Goal: Check status: Check status

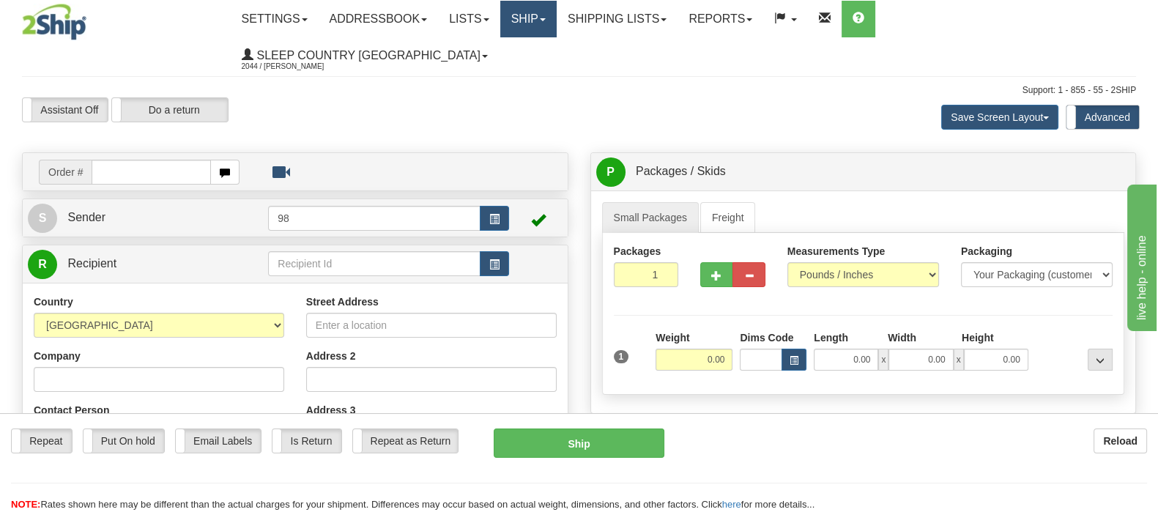
click at [557, 16] on link "Ship" at bounding box center [528, 19] width 56 height 37
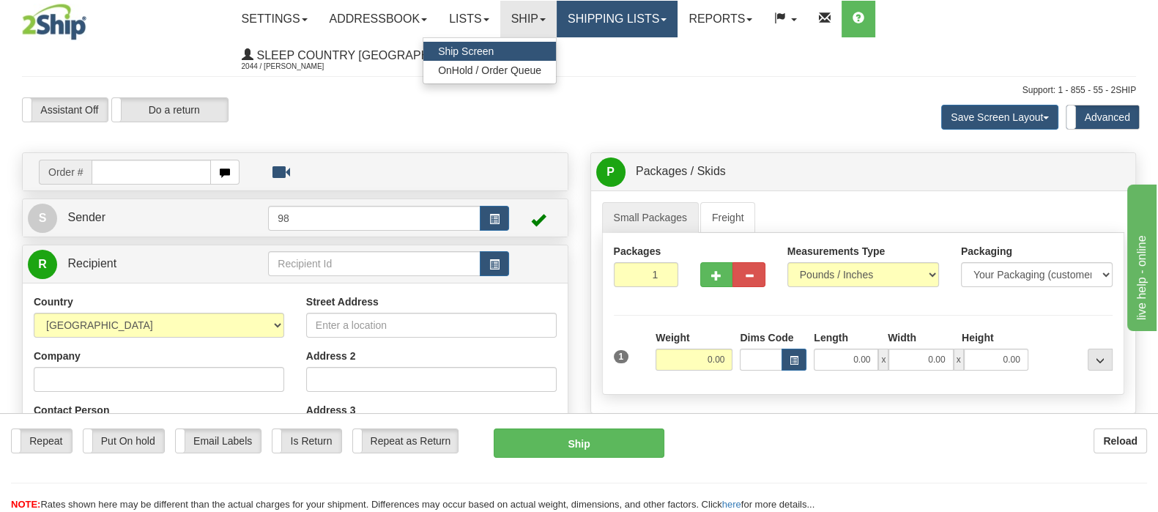
click at [674, 16] on link "Shipping lists" at bounding box center [617, 19] width 121 height 37
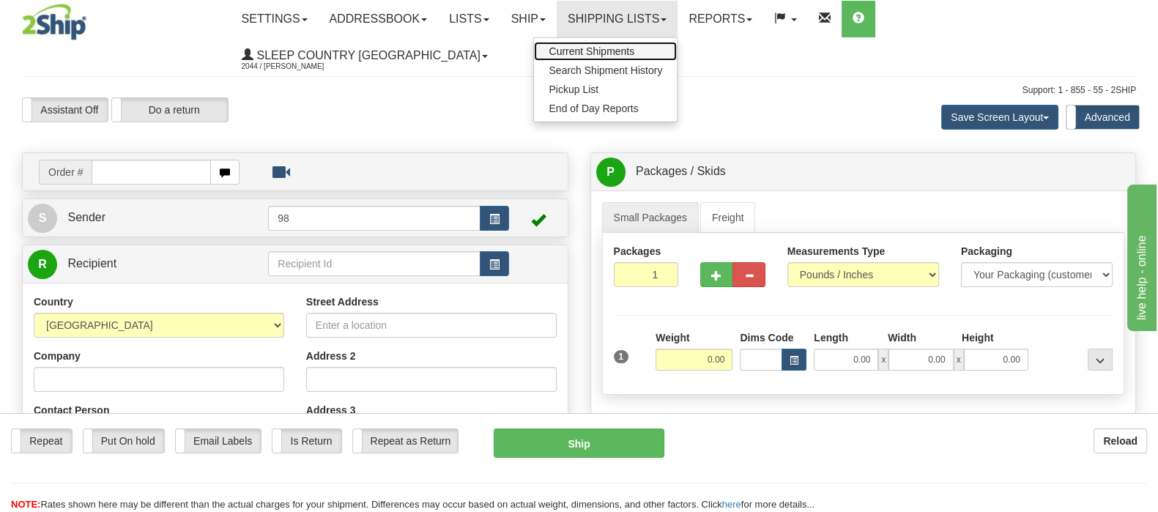
click at [677, 57] on link "Current Shipments" at bounding box center [605, 51] width 143 height 19
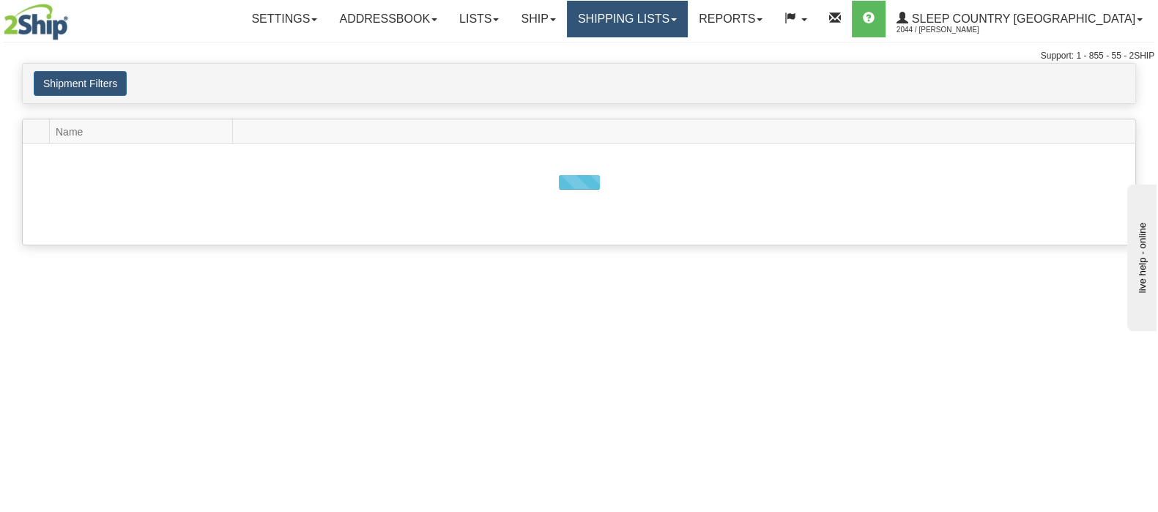
click at [680, 26] on link "Shipping lists" at bounding box center [627, 19] width 121 height 37
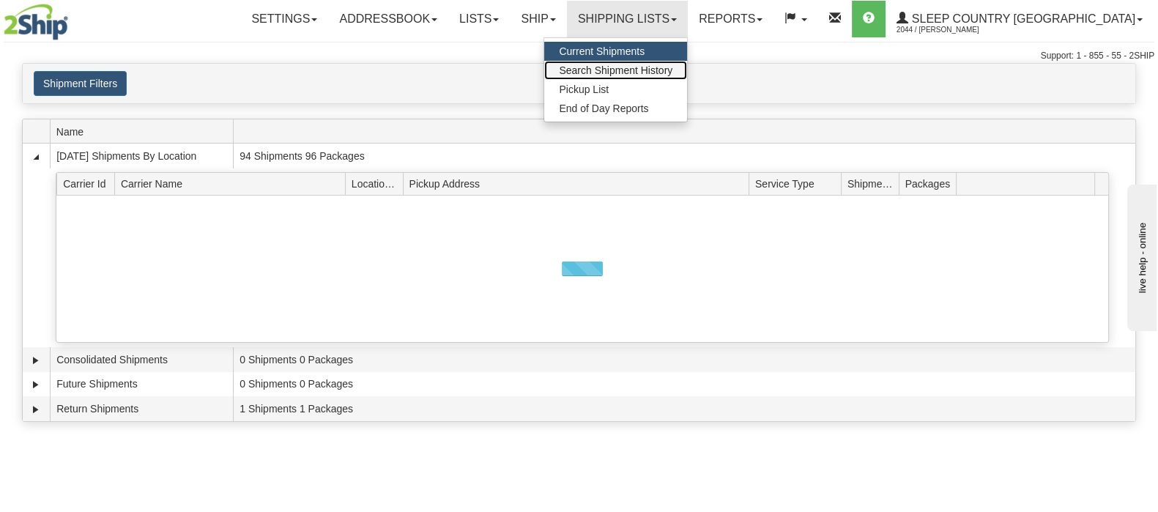
click at [672, 67] on span "Search Shipment History" at bounding box center [616, 70] width 114 height 12
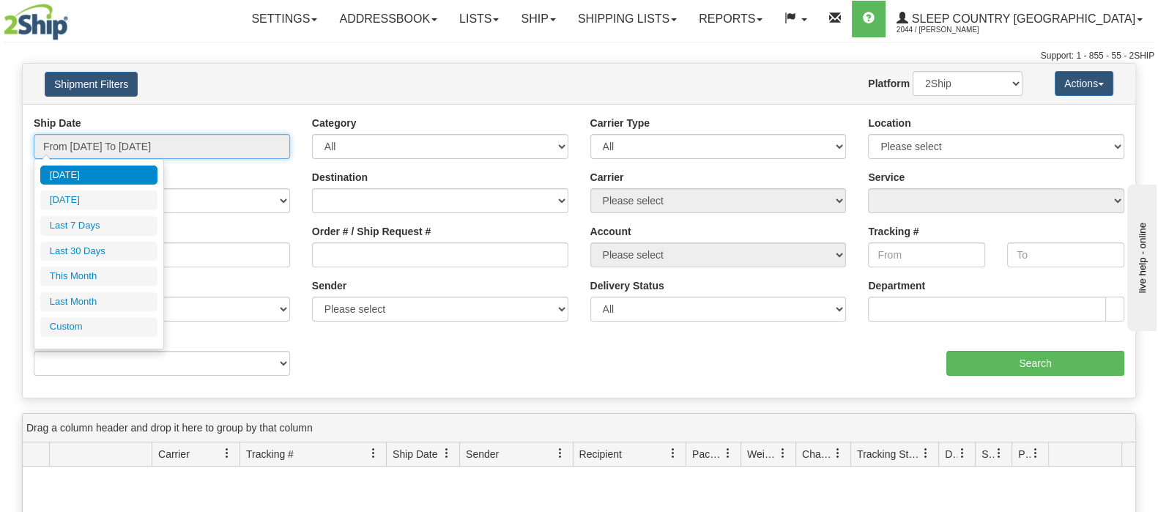
click at [139, 154] on input "From 10/02/2025 To 10/03/2025" at bounding box center [162, 146] width 256 height 25
drag, startPoint x: 105, startPoint y: 258, endPoint x: 115, endPoint y: 255, distance: 10.7
click at [105, 257] on li "Last 30 Days" at bounding box center [98, 252] width 117 height 20
type input "From 09/04/2025 To 10/03/2025"
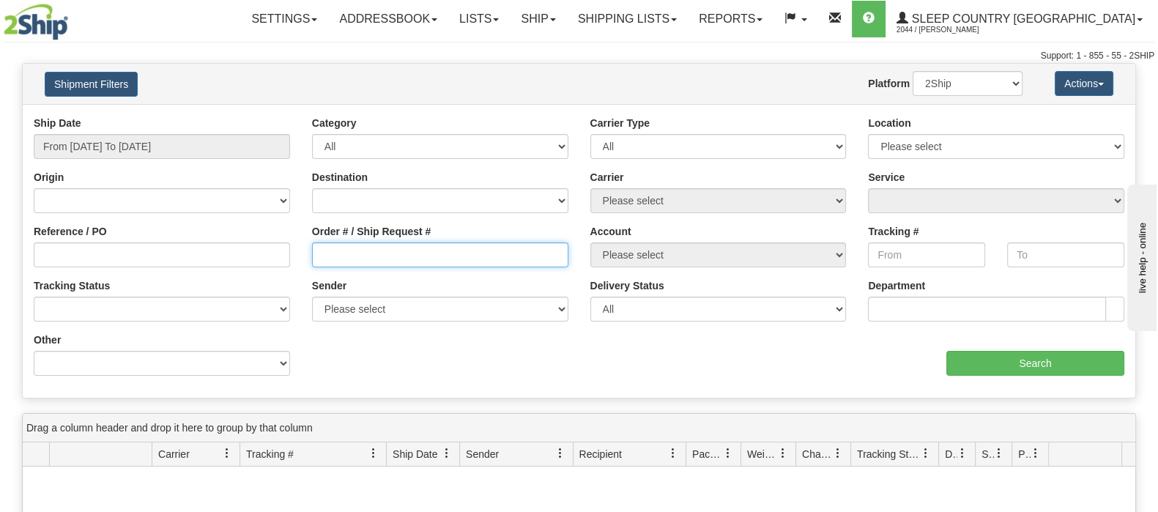
click at [476, 261] on input "Order # / Ship Request #" at bounding box center [440, 254] width 256 height 25
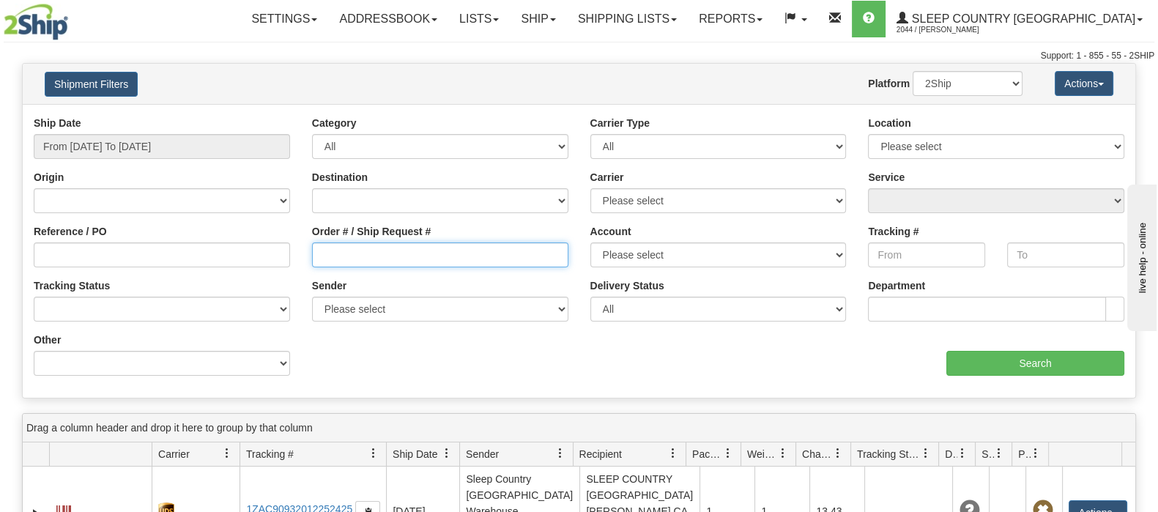
paste input "9000H971119"
type input "9000H971119"
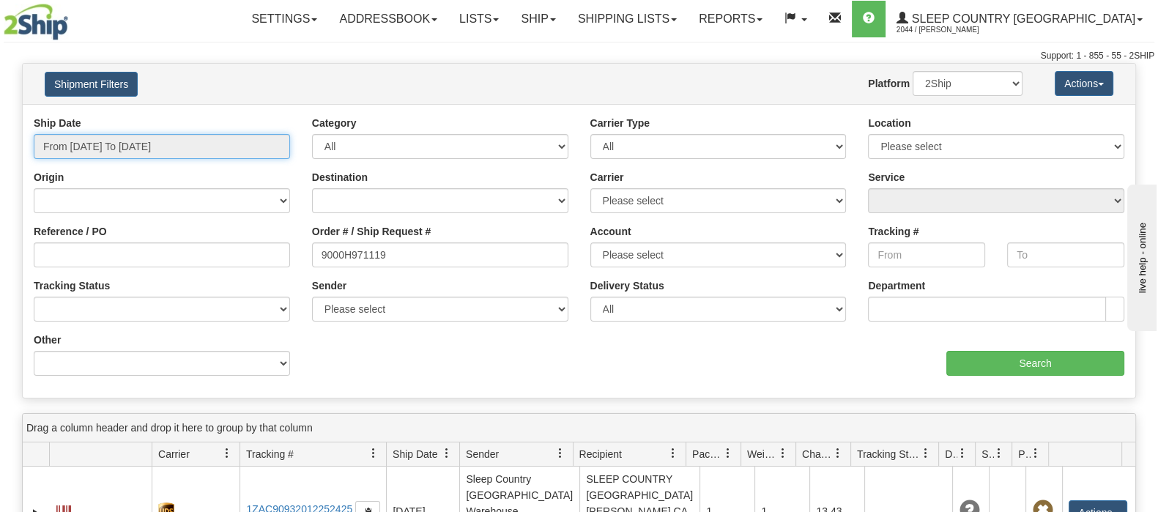
click at [226, 150] on input "From 09/04/2025 To 10/03/2025" at bounding box center [162, 146] width 256 height 25
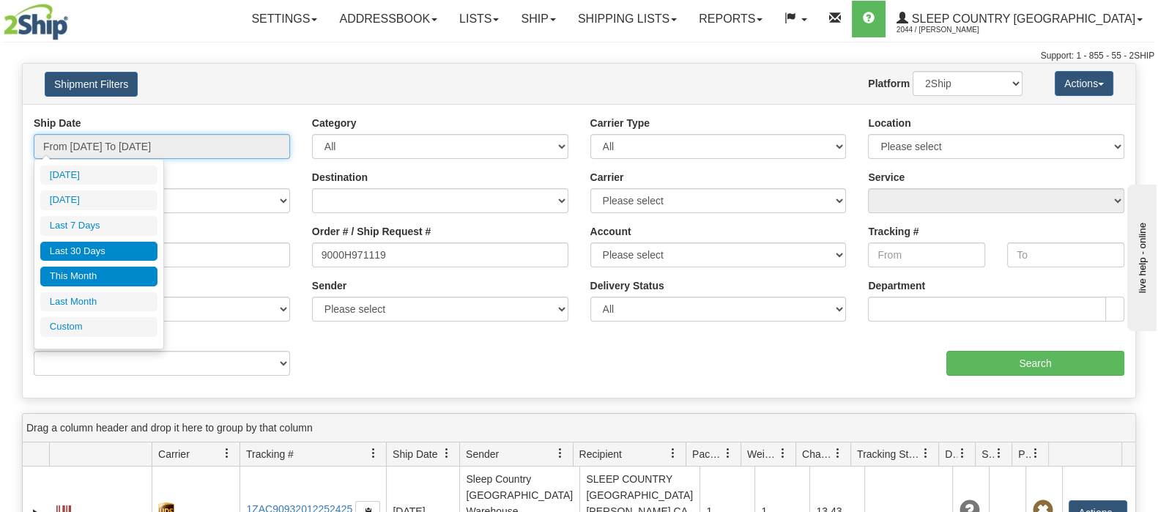
type input "10/01/2025"
type input "10/31/2025"
click at [106, 275] on li "This Month" at bounding box center [98, 277] width 117 height 20
type input "From 10/01/2025 To 10/31/2025"
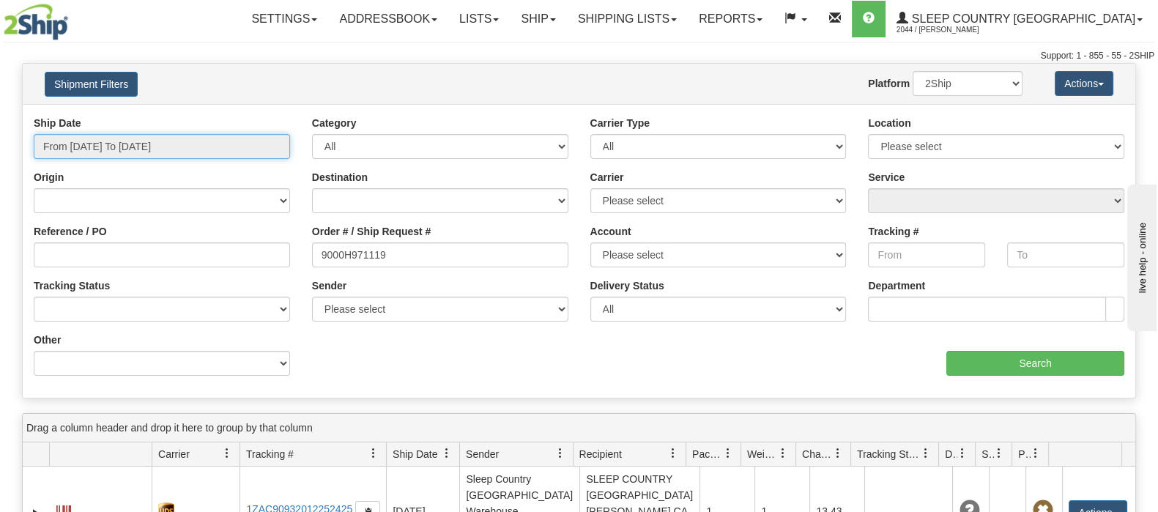
drag, startPoint x: 117, startPoint y: 144, endPoint x: 124, endPoint y: 170, distance: 26.7
click at [117, 144] on input "From 10/01/2025 To 10/31/2025" at bounding box center [162, 146] width 256 height 25
type input "[DATE]"
type input "10/02/2025"
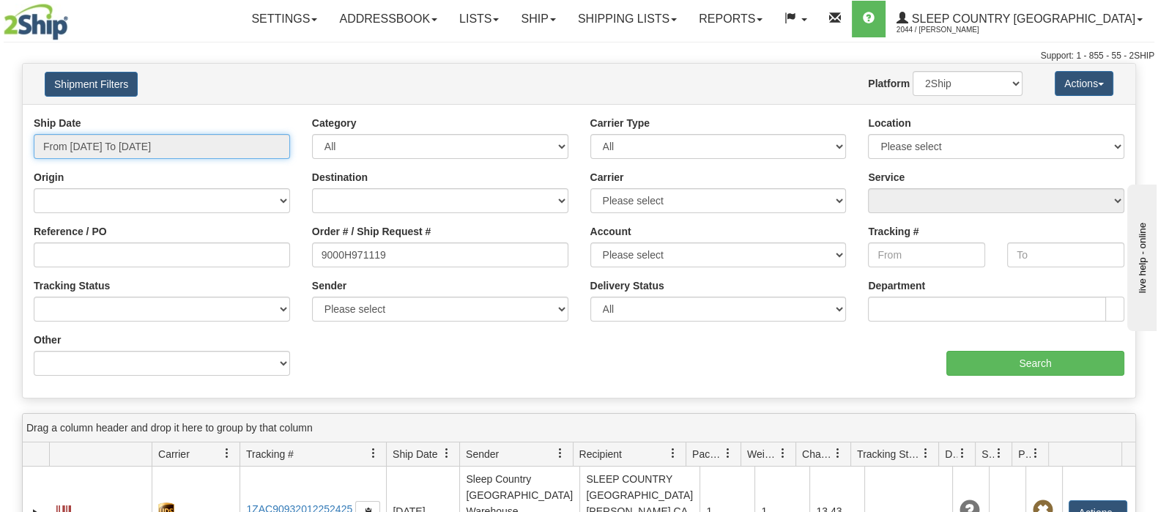
type input "10/02/2025"
type input "10/01/2025"
type input "10/31/2025"
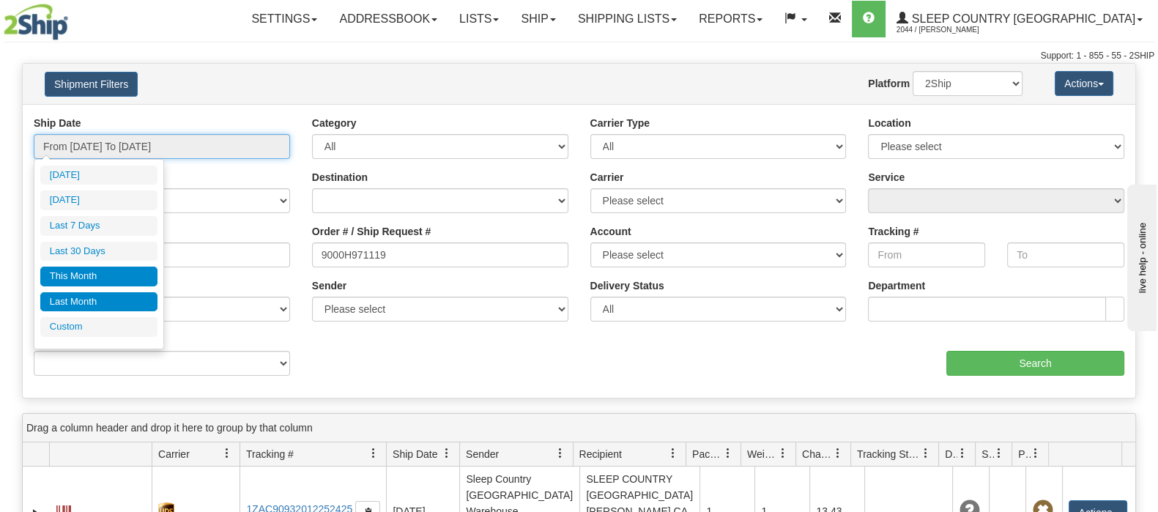
type input "09/27/2025"
type input "[DATE]"
type input "10/01/2025"
type input "10/31/2025"
type input "09/01/2025"
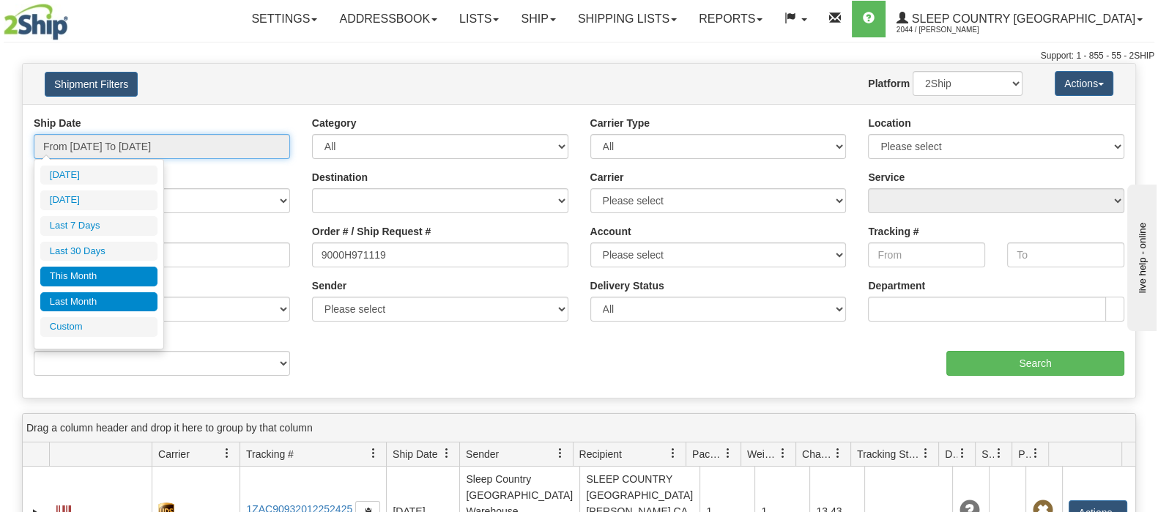
type input "09/30/2025"
type input "10/01/2025"
type input "10/31/2025"
type input "09/01/2025"
type input "09/30/2025"
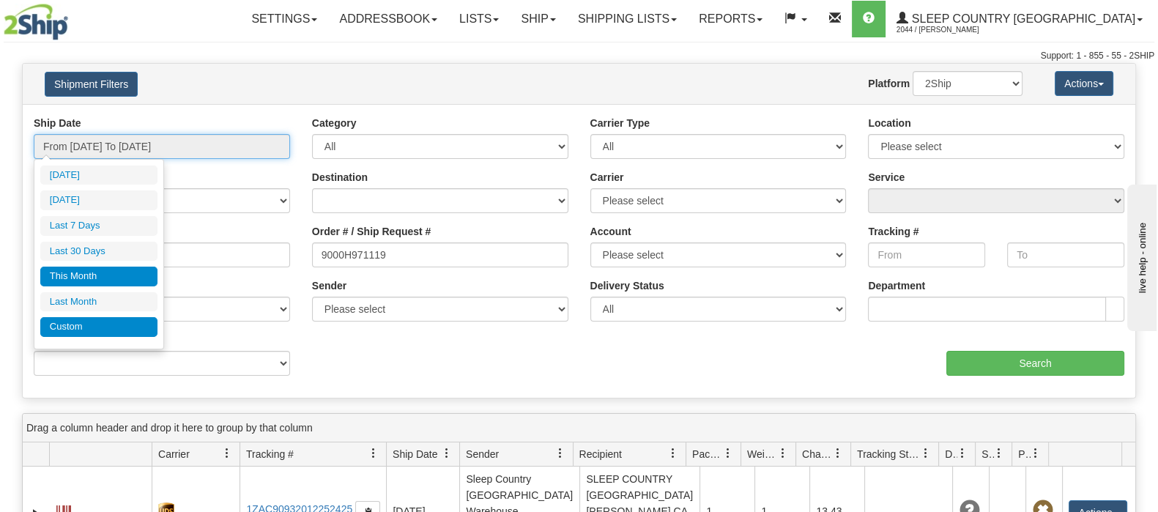
type input "10/01/2025"
type input "10/31/2025"
click at [100, 321] on li "Custom" at bounding box center [98, 327] width 117 height 20
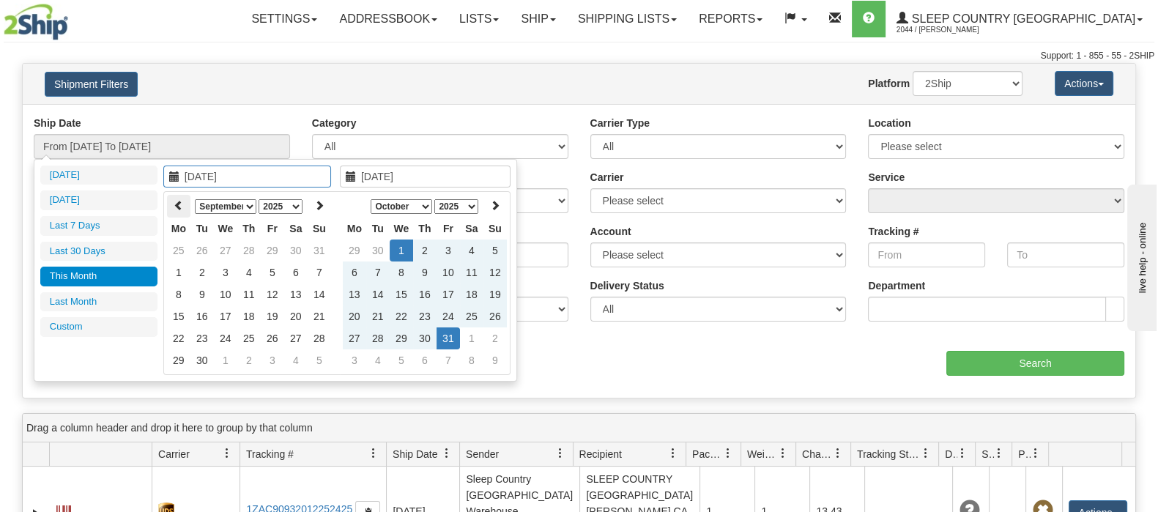
click at [185, 205] on th at bounding box center [178, 206] width 23 height 23
type input "08/01/2025"
click at [271, 250] on td "1" at bounding box center [272, 250] width 23 height 22
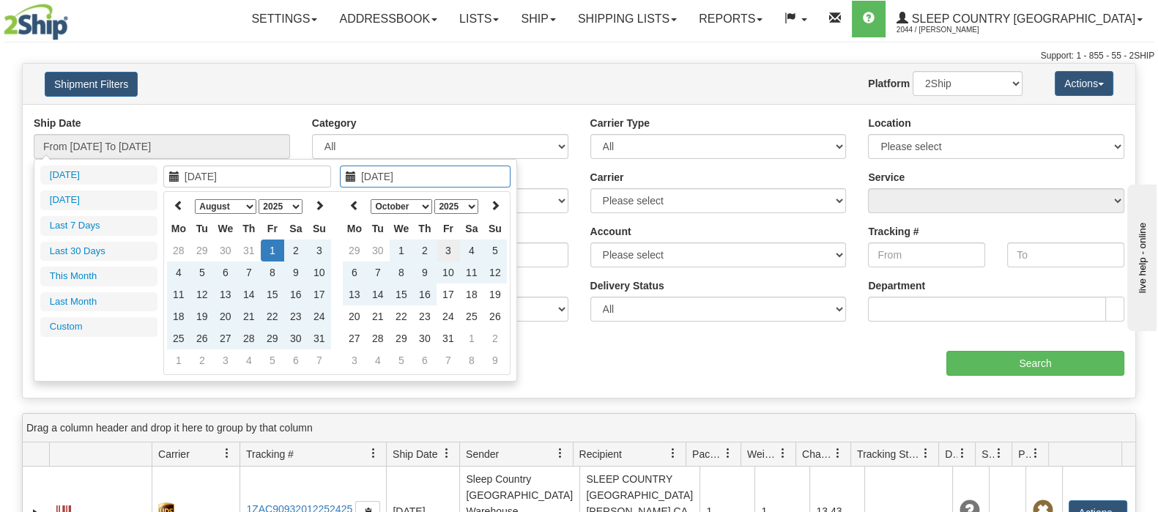
type input "[DATE]"
click at [446, 250] on td "3" at bounding box center [447, 250] width 23 height 22
type input "From 08/01/2025 To 10/03/2025"
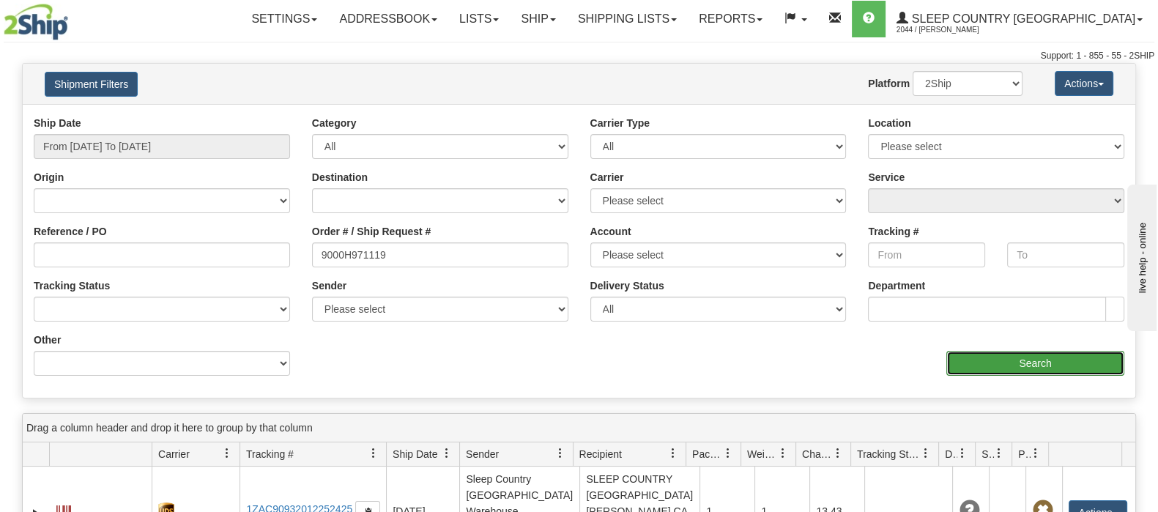
click at [1052, 369] on input "Search" at bounding box center [1035, 363] width 178 height 25
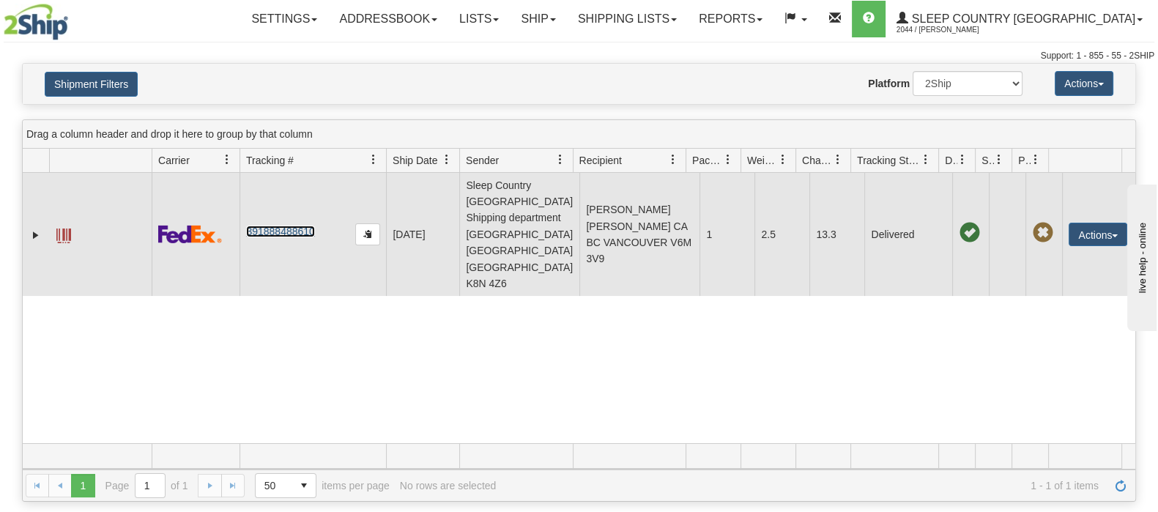
click at [289, 226] on link "391888488610" at bounding box center [280, 232] width 68 height 12
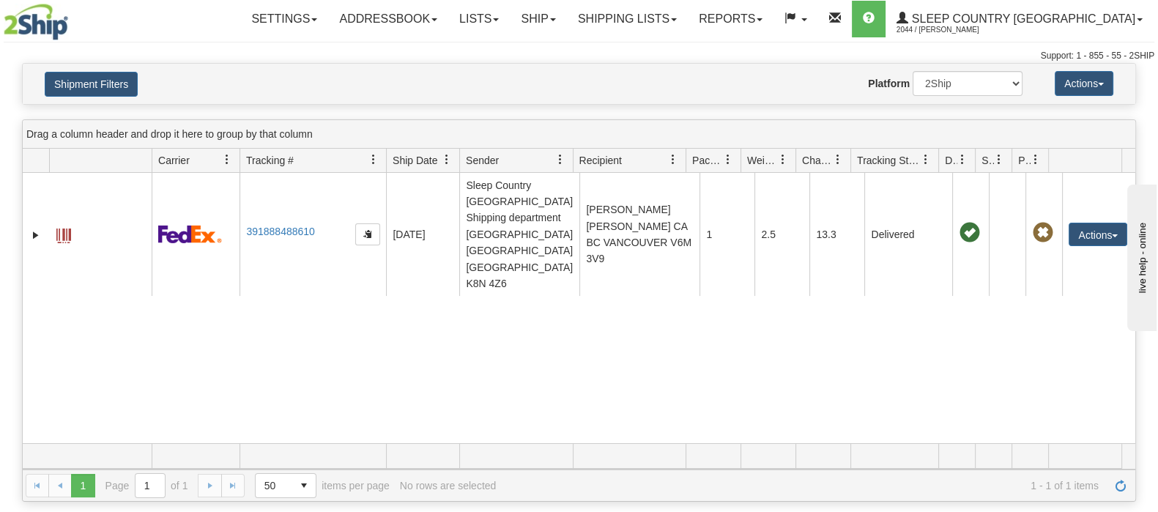
click at [21, 203] on div "Please wait... × Confirm Delete Delete Cancel × Confirm Delete Yes No Cancel × …" at bounding box center [579, 282] width 1158 height 439
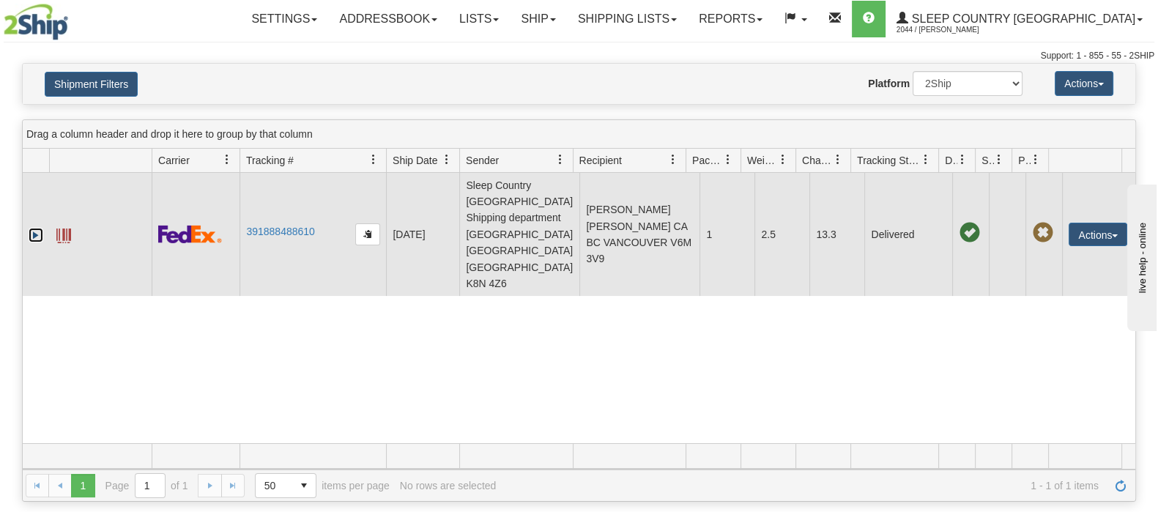
click at [31, 228] on link "Expand" at bounding box center [36, 235] width 15 height 15
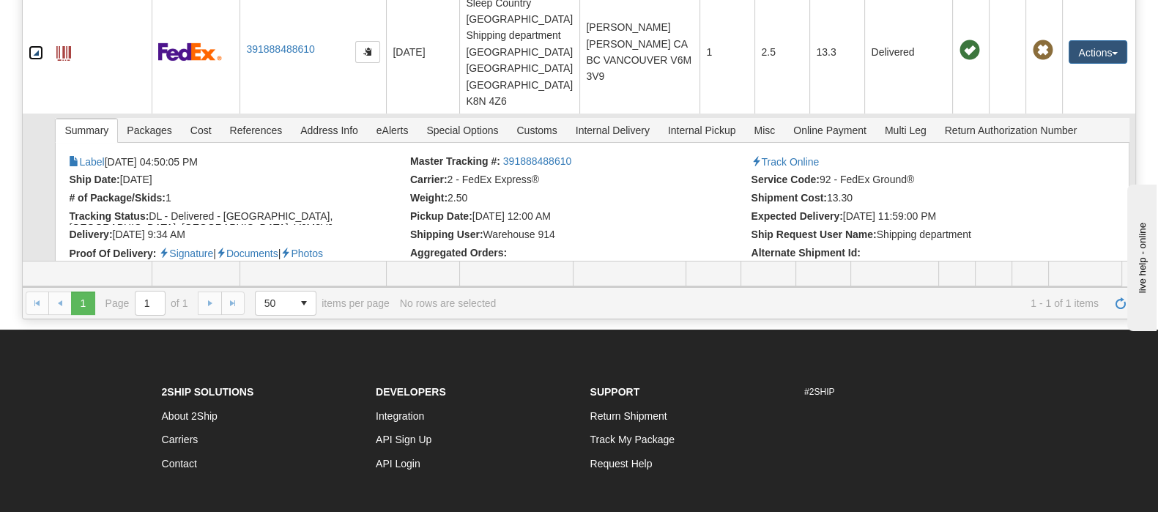
scroll to position [91, 0]
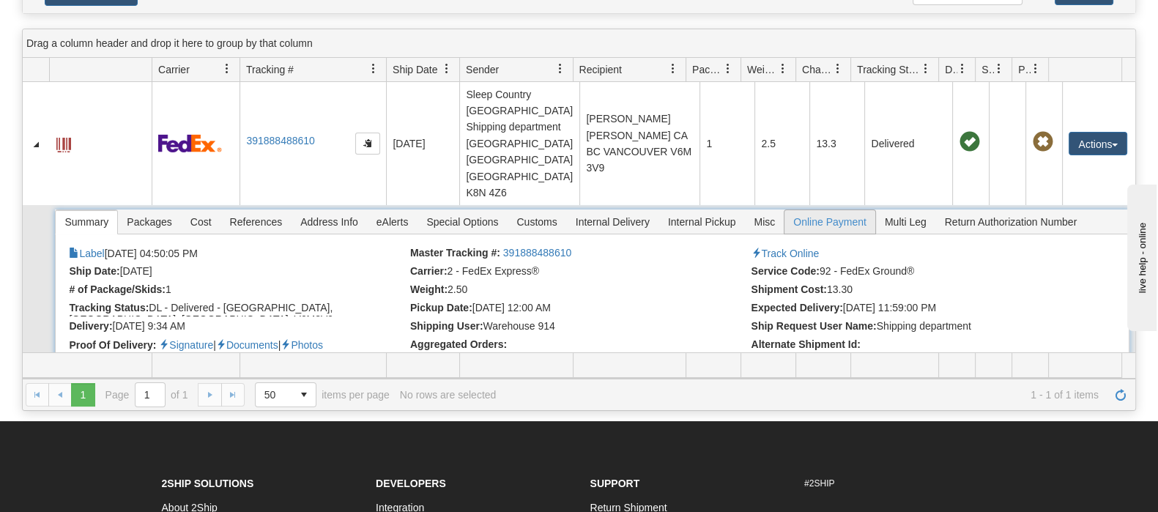
click at [829, 210] on span "Online Payment" at bounding box center [829, 221] width 91 height 23
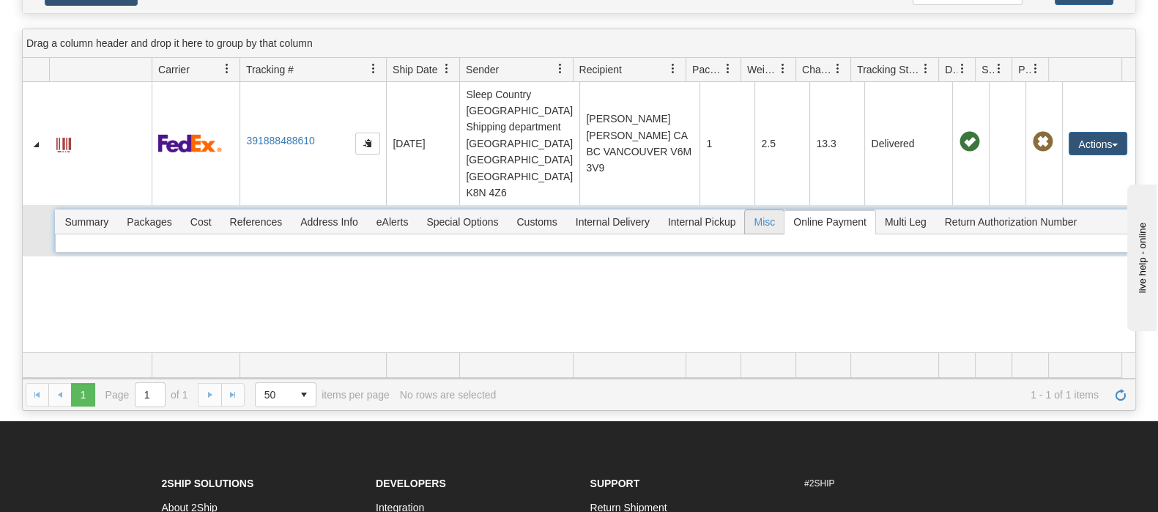
click at [745, 210] on span "Misc" at bounding box center [764, 221] width 39 height 23
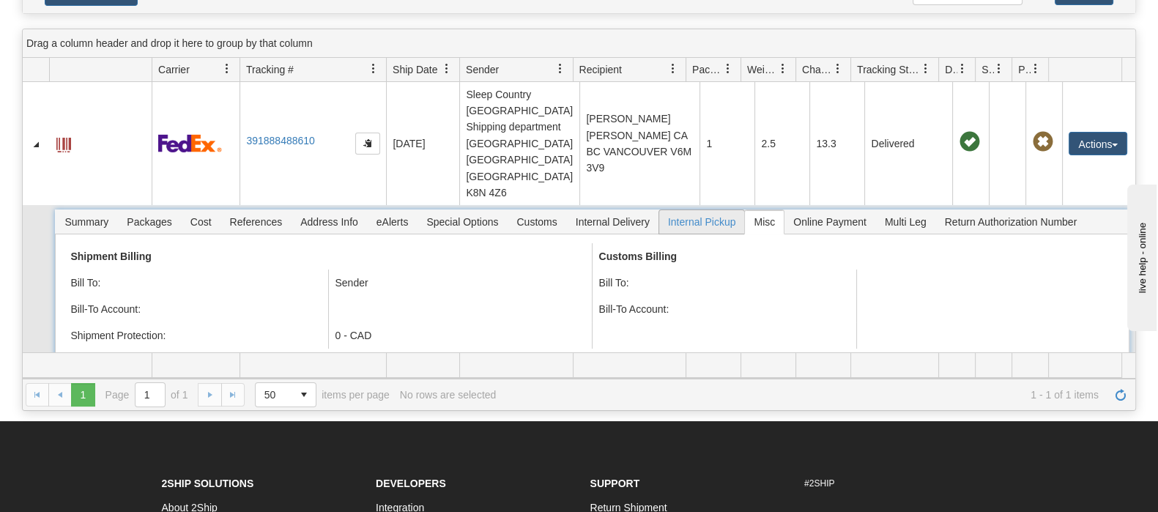
click at [708, 210] on span "Internal Pickup" at bounding box center [702, 221] width 86 height 23
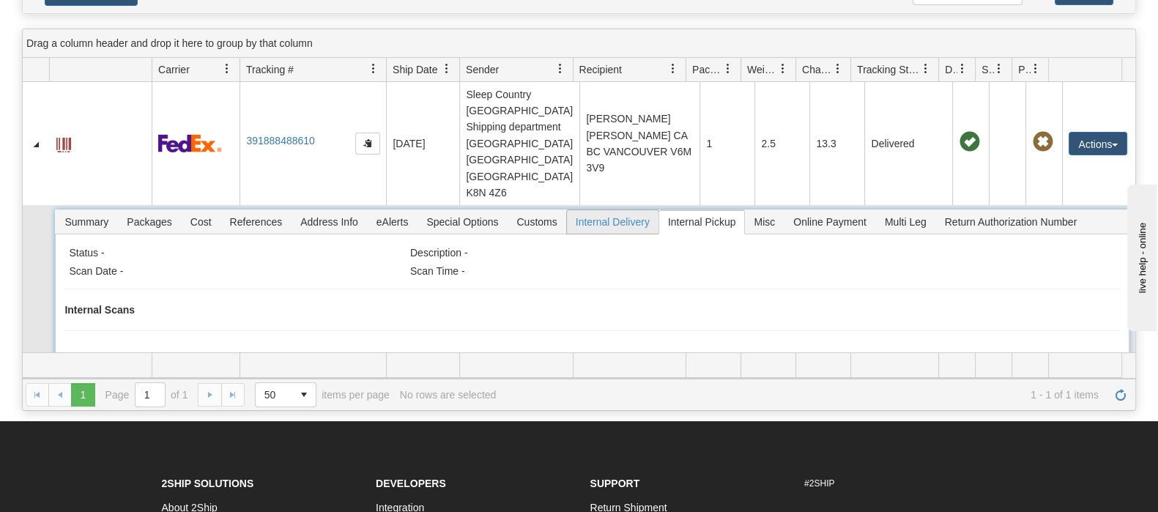
click at [588, 210] on span "Internal Delivery" at bounding box center [613, 221] width 92 height 23
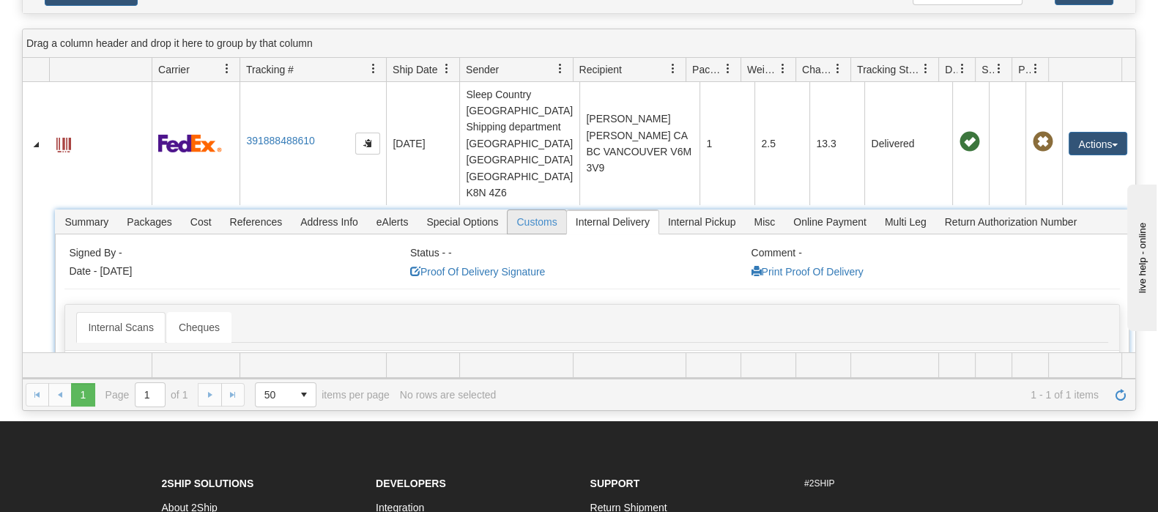
click at [532, 210] on span "Customs" at bounding box center [536, 221] width 58 height 23
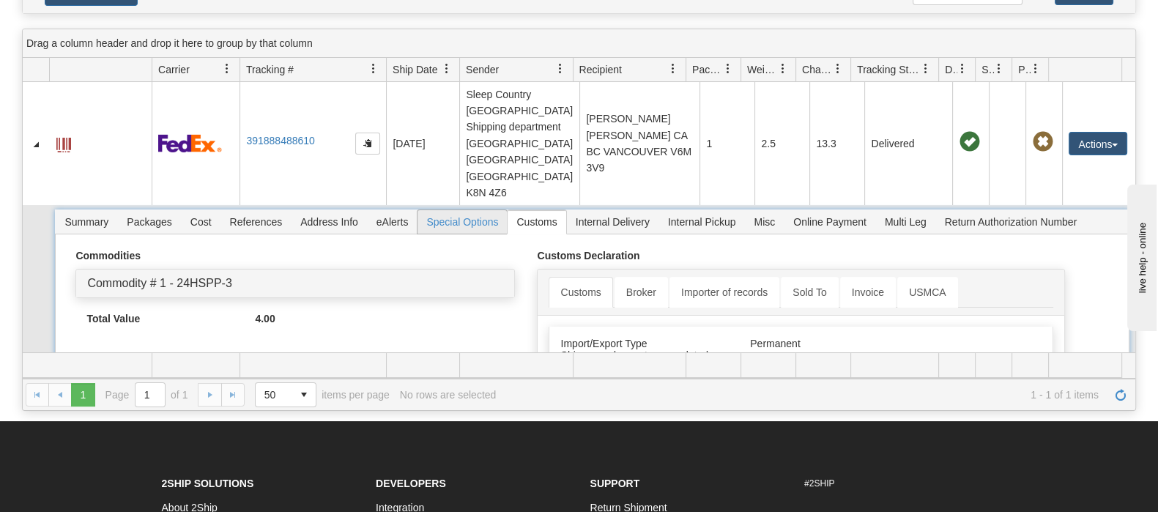
click at [436, 210] on span "Special Options" at bounding box center [461, 221] width 89 height 23
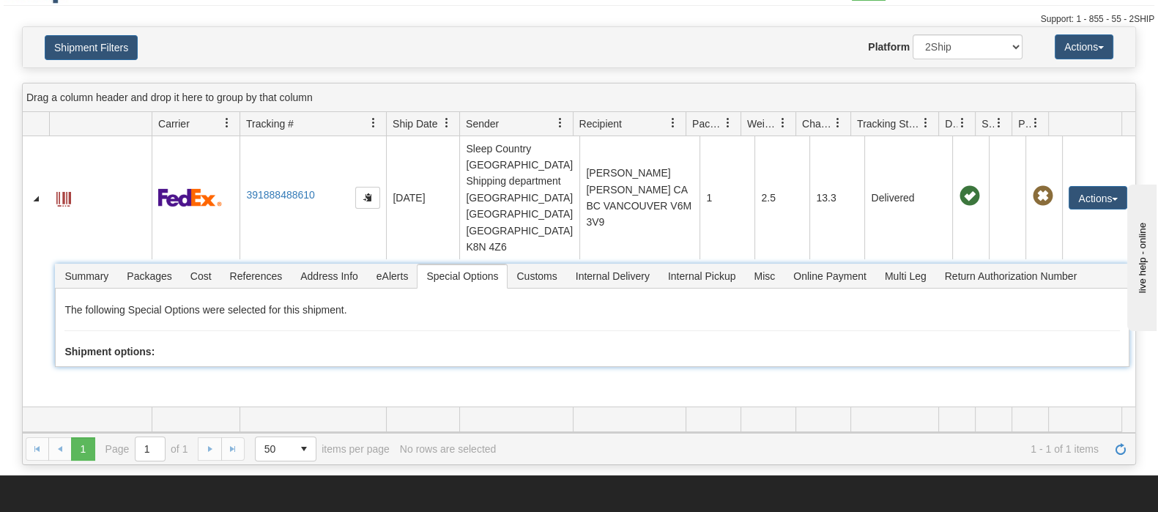
scroll to position [0, 0]
